Goal: Information Seeking & Learning: Learn about a topic

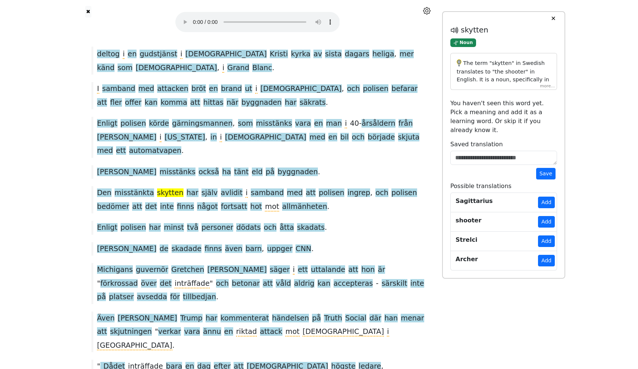
scroll to position [84, 0]
click at [87, 11] on button "✖" at bounding box center [88, 12] width 6 height 12
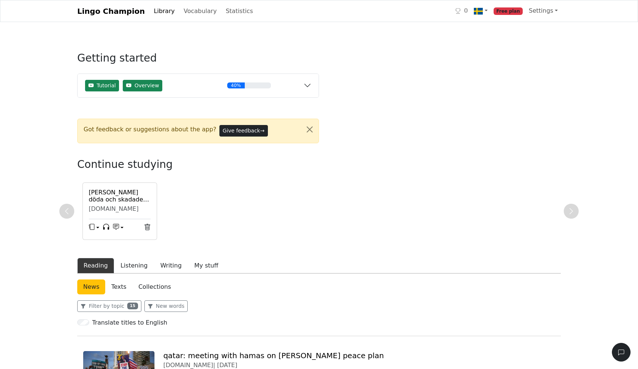
click at [159, 15] on link "Library" at bounding box center [164, 11] width 27 height 15
click at [121, 12] on link "Lingo Champion" at bounding box center [111, 11] width 68 height 15
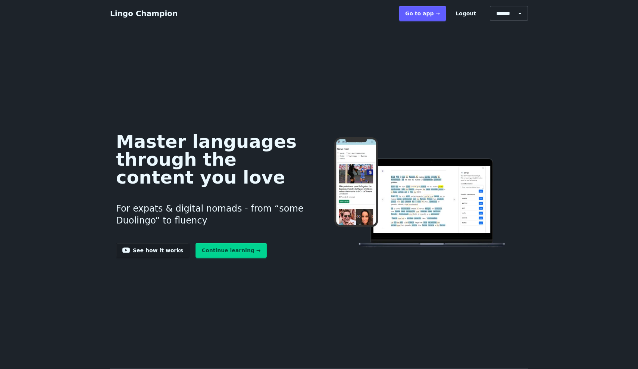
click at [222, 255] on link "Continue learning →" at bounding box center [232, 250] width 72 height 15
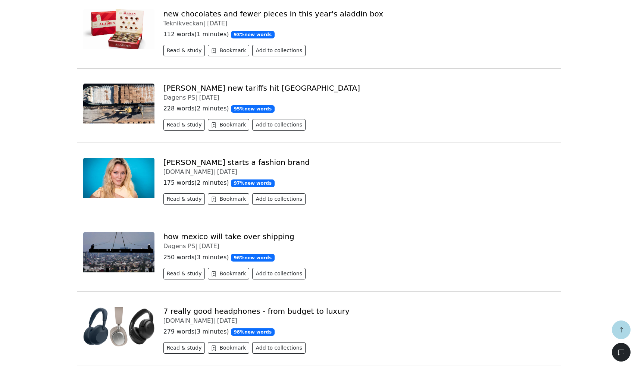
scroll to position [568, 0]
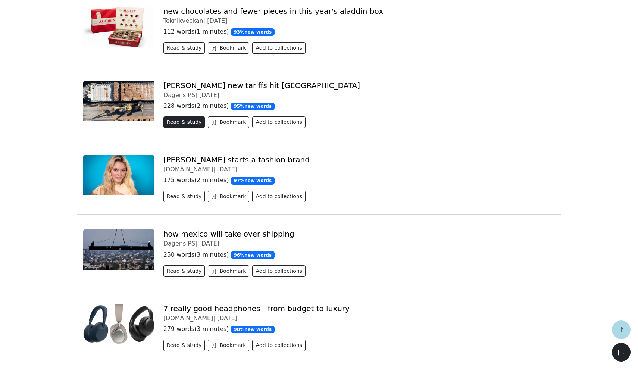
click at [183, 124] on button "Read & study" at bounding box center [184, 122] width 42 height 12
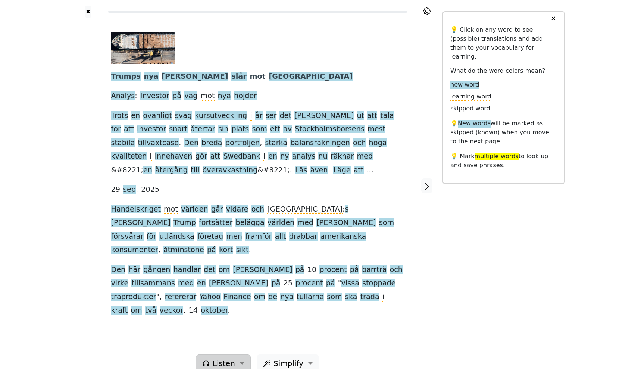
click at [219, 358] on span "Listen" at bounding box center [224, 363] width 22 height 11
click at [266, 62] on div at bounding box center [254, 48] width 287 height 32
click at [295, 358] on span "Simplify" at bounding box center [289, 363] width 30 height 11
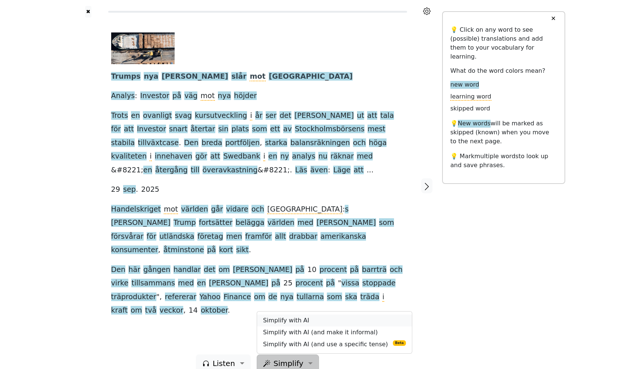
click at [297, 315] on link "Simplify with AI" at bounding box center [334, 321] width 155 height 12
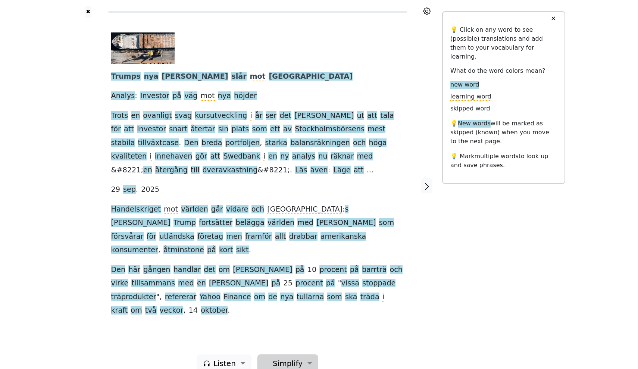
click at [291, 358] on span "Simplify" at bounding box center [288, 363] width 30 height 11
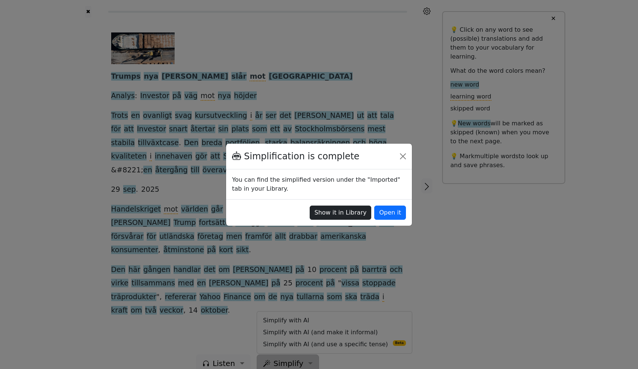
click at [366, 214] on button "Show it in Library" at bounding box center [341, 213] width 62 height 14
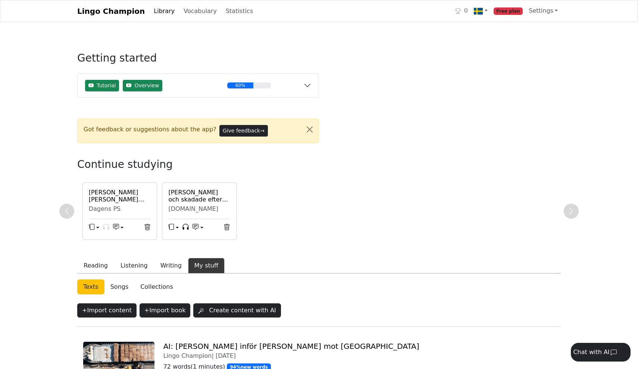
click at [107, 196] on h6 "Trumps nya tullar slår mot Sverige" at bounding box center [120, 196] width 62 height 14
